Goal: Find specific page/section: Find specific page/section

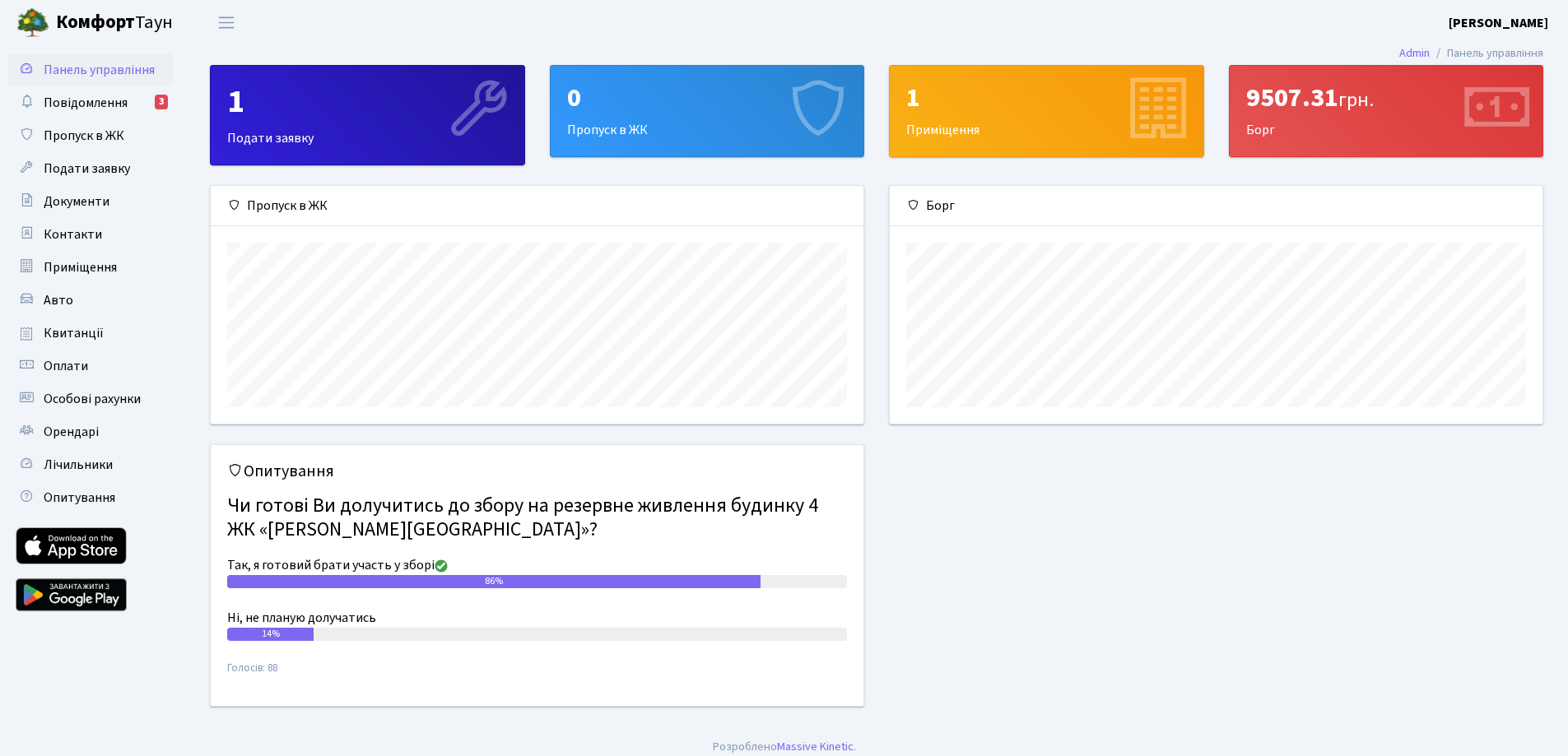
scroll to position [238, 653]
click at [132, 100] on link "Повідомлення 3" at bounding box center [91, 103] width 164 height 32
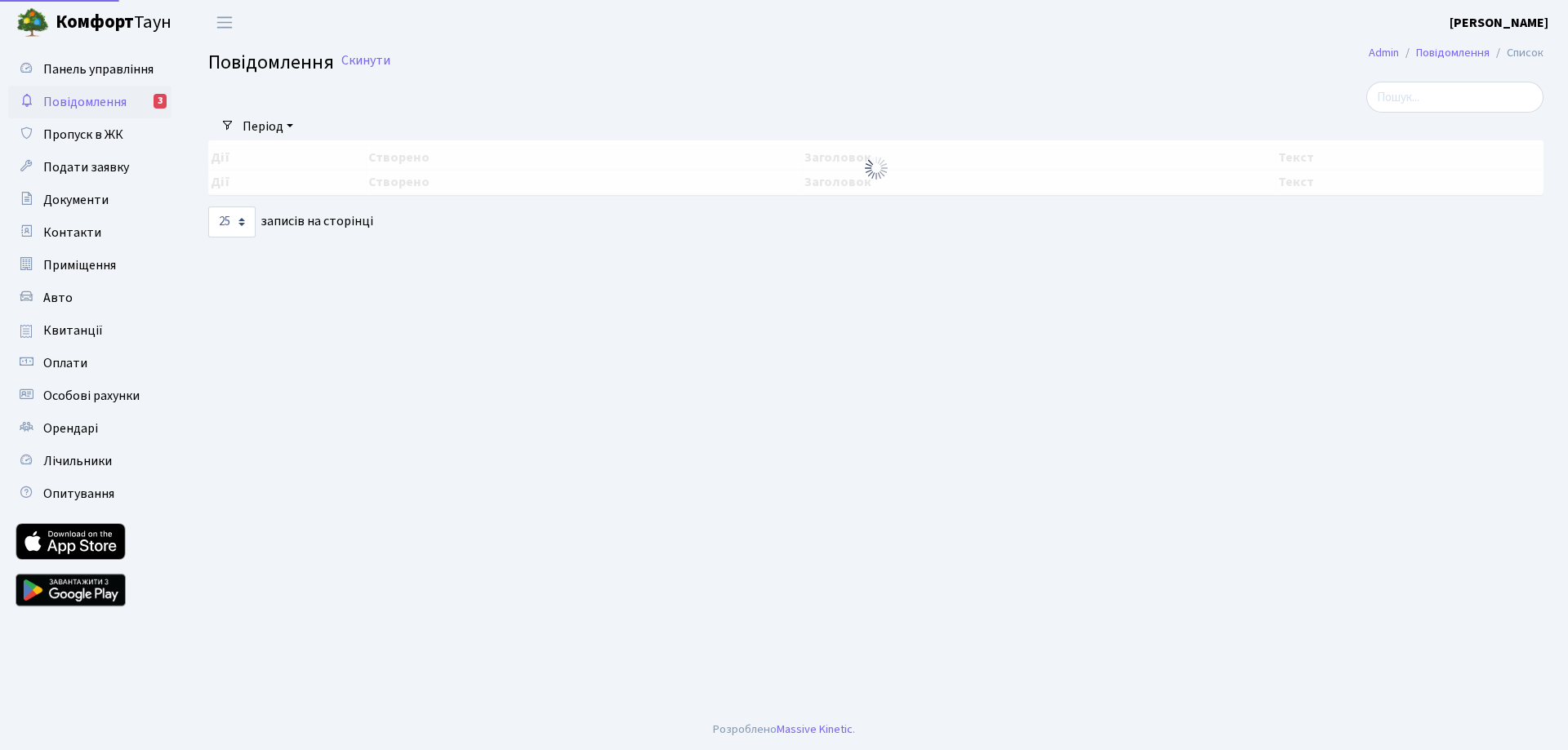
select select "25"
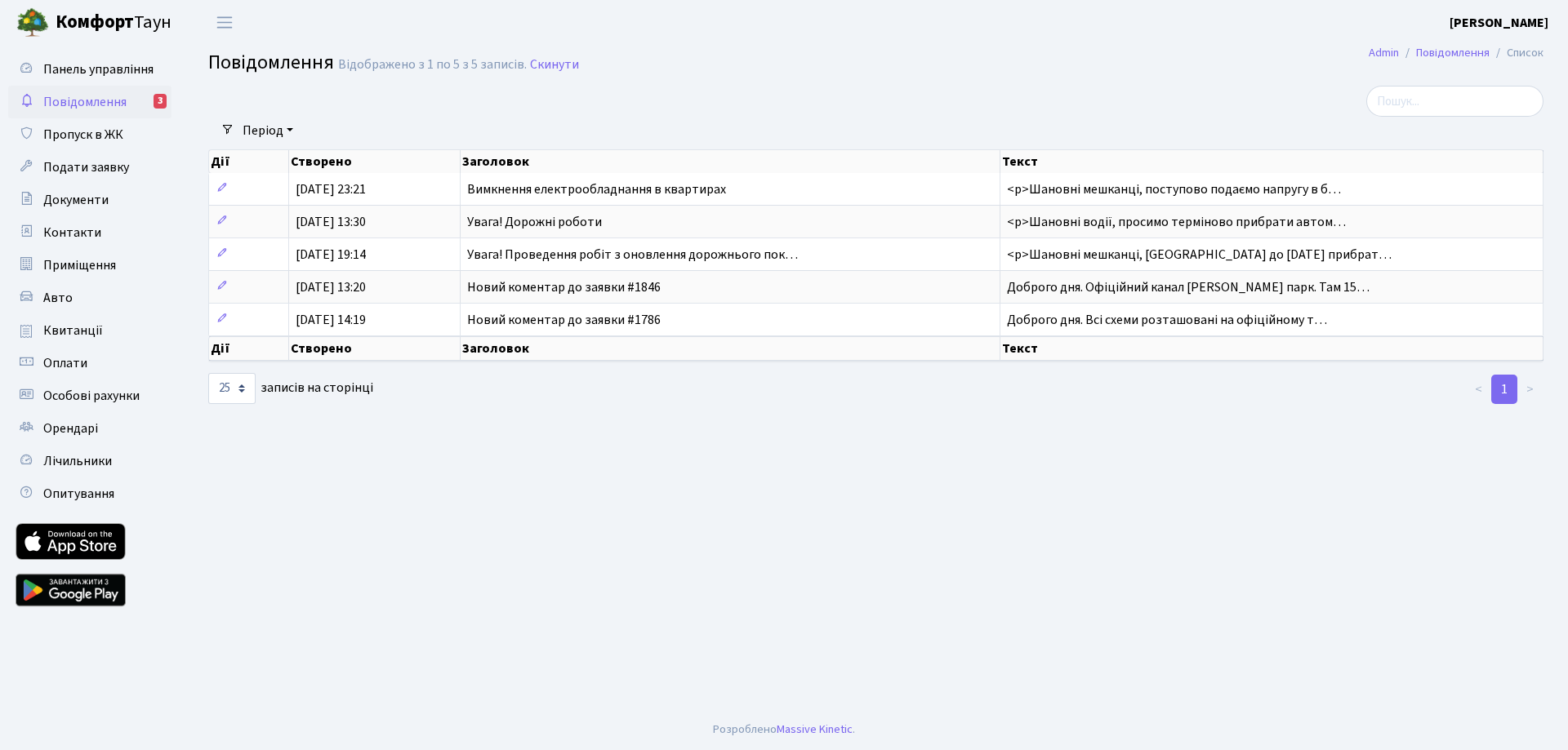
click at [104, 106] on span "Повідомлення" at bounding box center [85, 102] width 83 height 18
select select "25"
click at [109, 70] on span "Панель управління" at bounding box center [98, 69] width 110 height 18
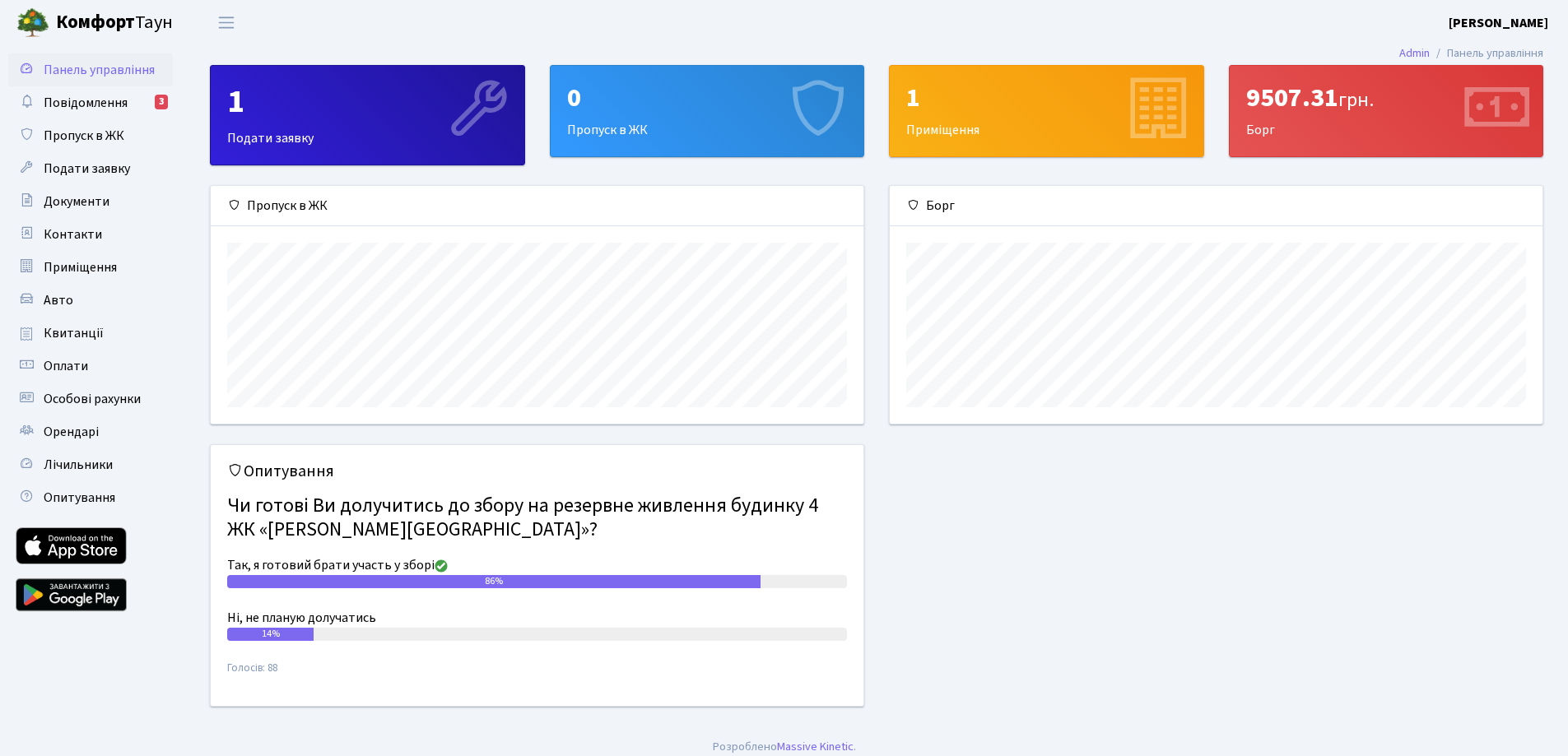
scroll to position [11, 0]
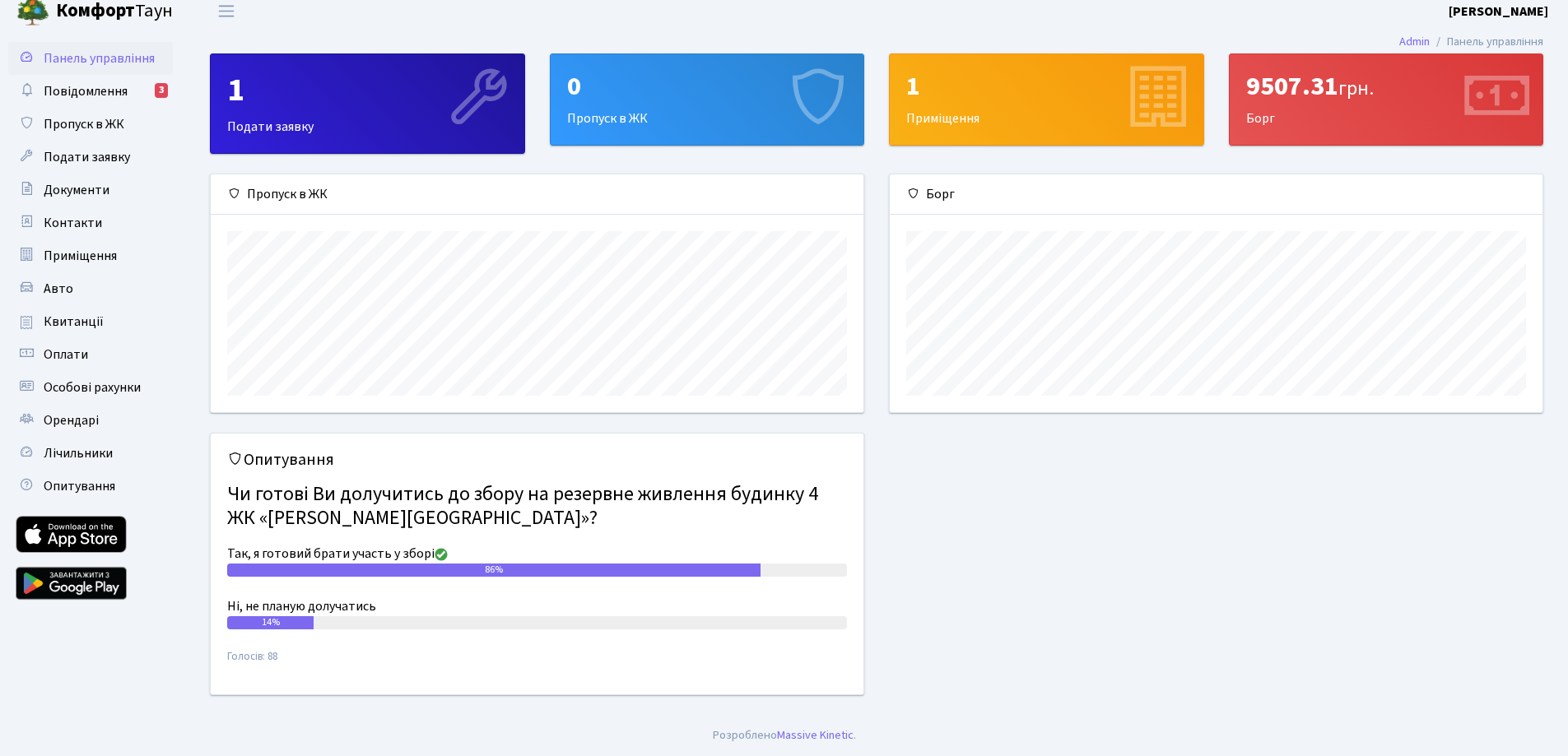
click at [1051, 554] on div "Опитування Чи готові Ви долучитись до збору на резервне живлення будинку 4 ЖК «…" at bounding box center [877, 574] width 1358 height 282
